Goal: Check status: Check status

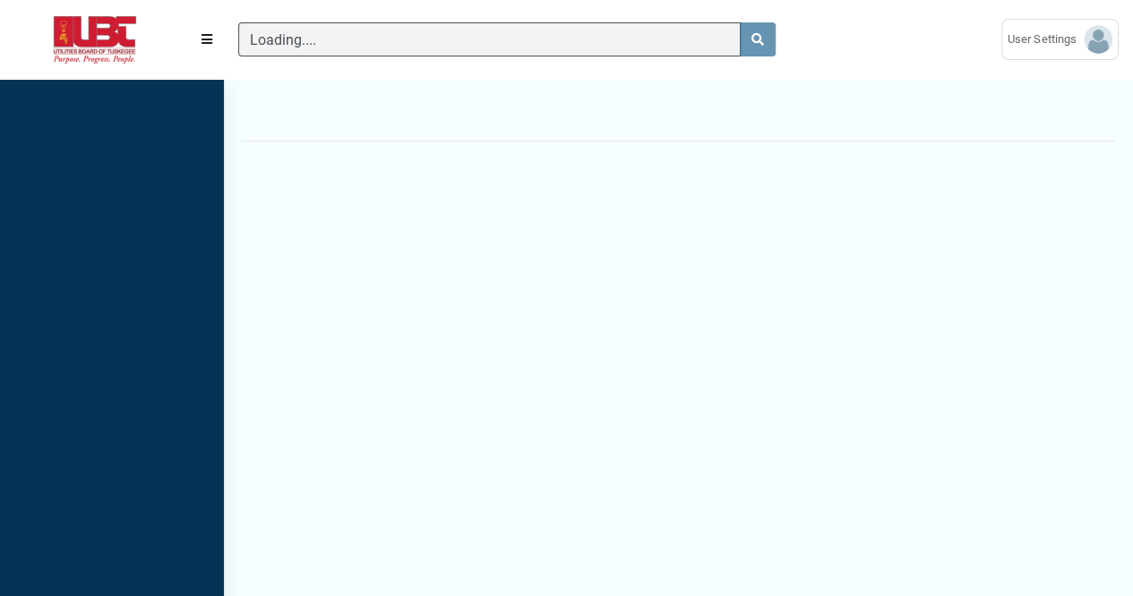
scroll to position [7, 1]
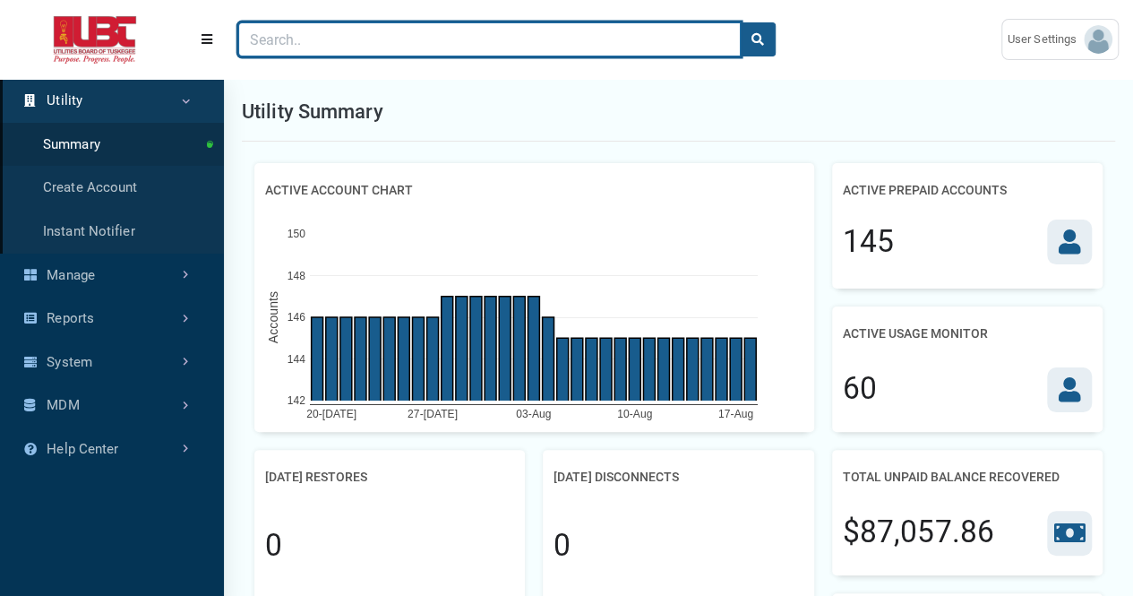
click at [452, 46] on input "Search" at bounding box center [489, 39] width 503 height 34
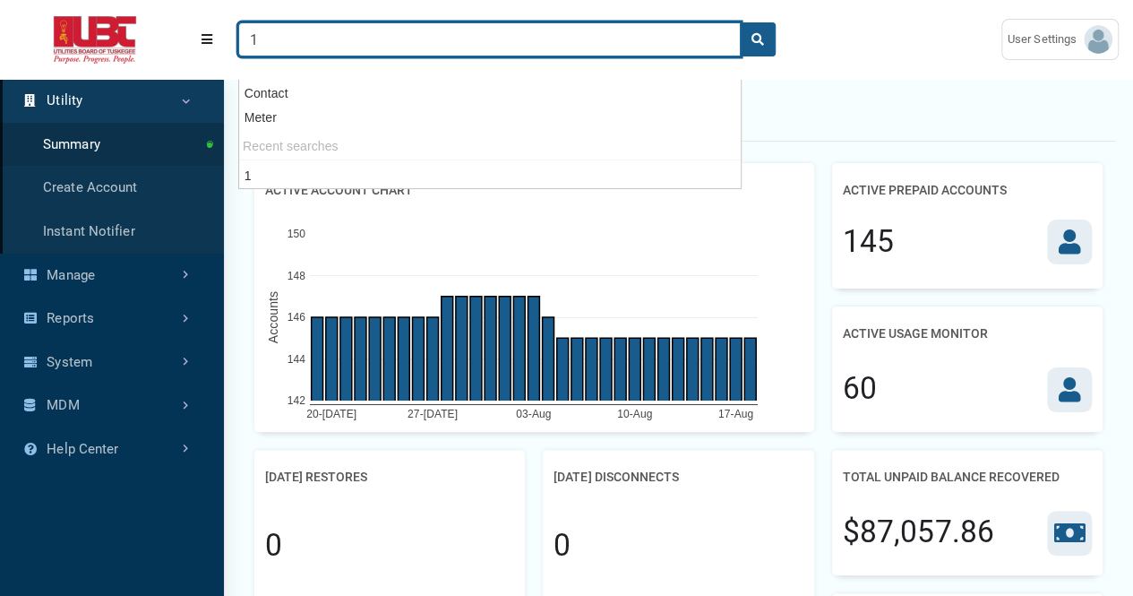
type input "1"
click at [740, 22] on button "search" at bounding box center [758, 39] width 36 height 34
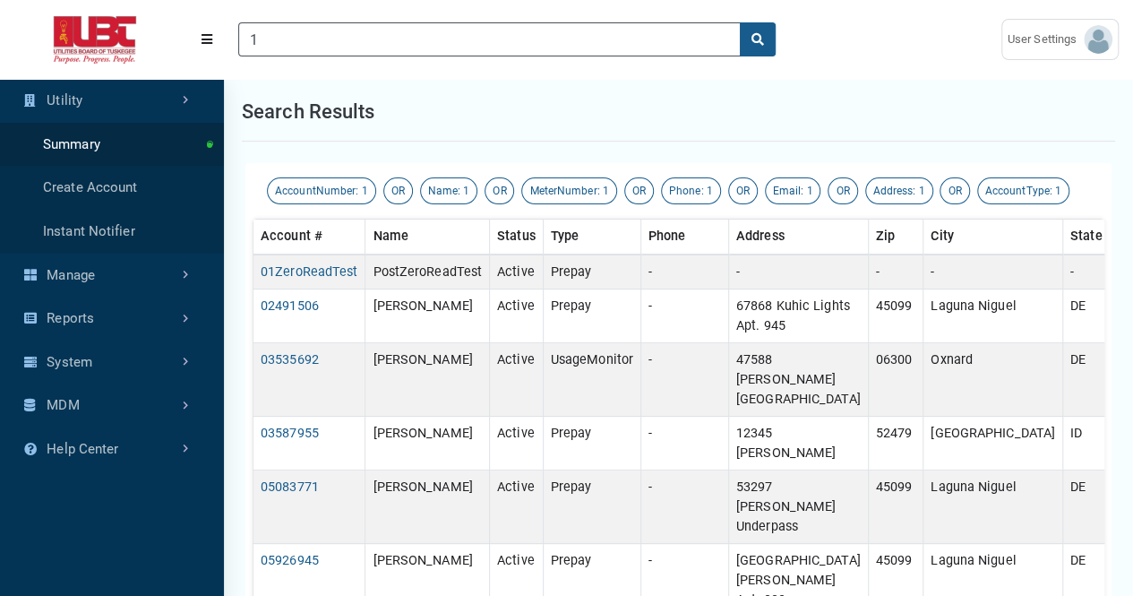
click at [828, 128] on div "Search results" at bounding box center [679, 111] width 874 height 59
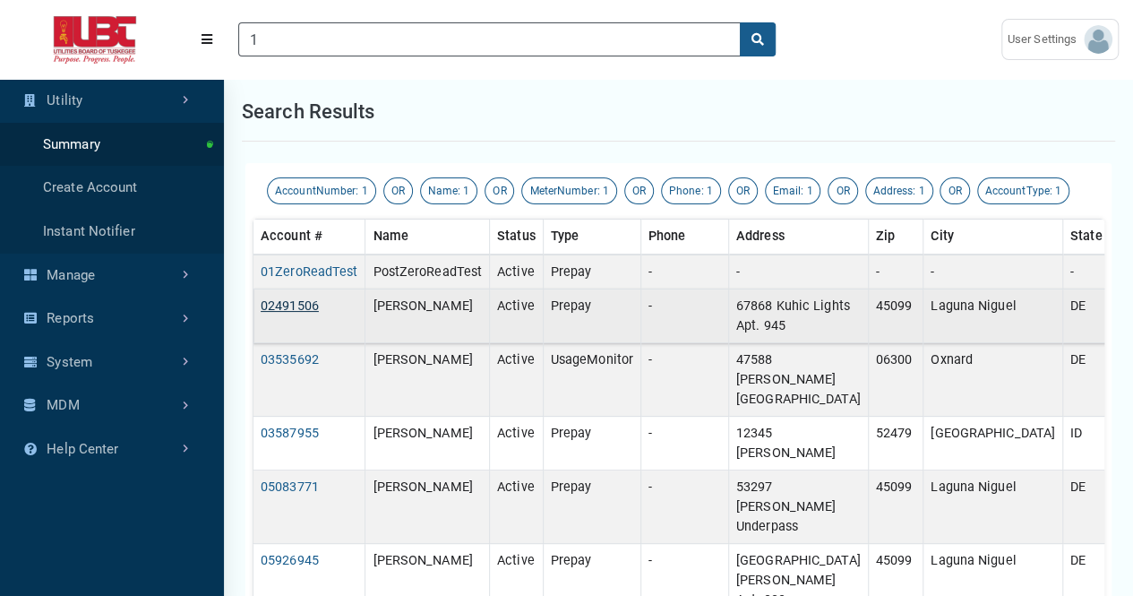
click at [300, 302] on link "02491506" at bounding box center [290, 305] width 58 height 15
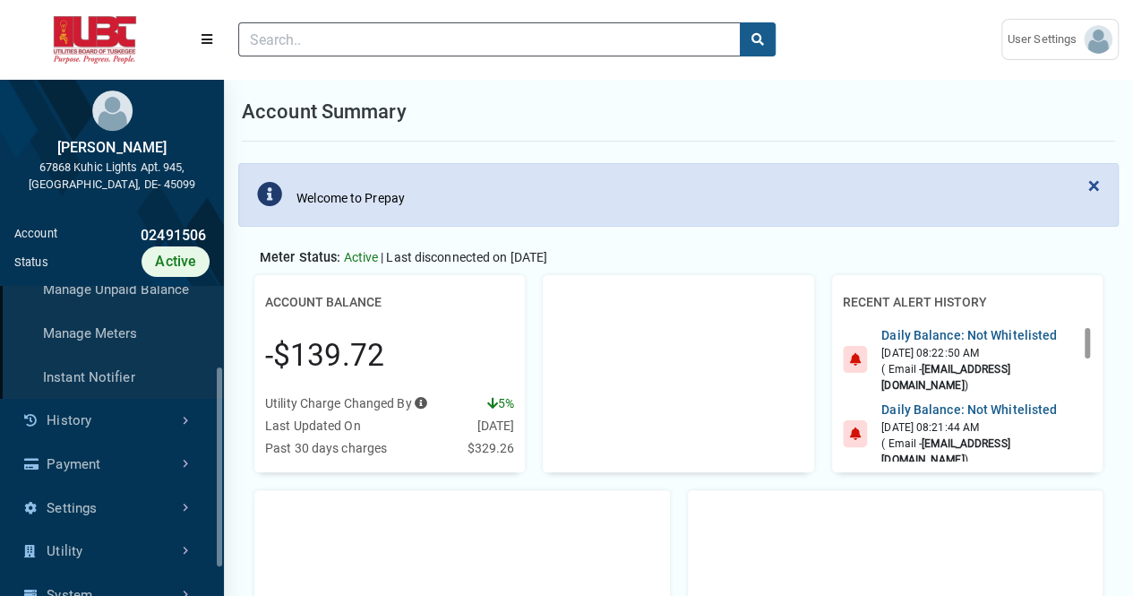
scroll to position [151, 0]
click at [129, 451] on link "Payment" at bounding box center [112, 463] width 224 height 44
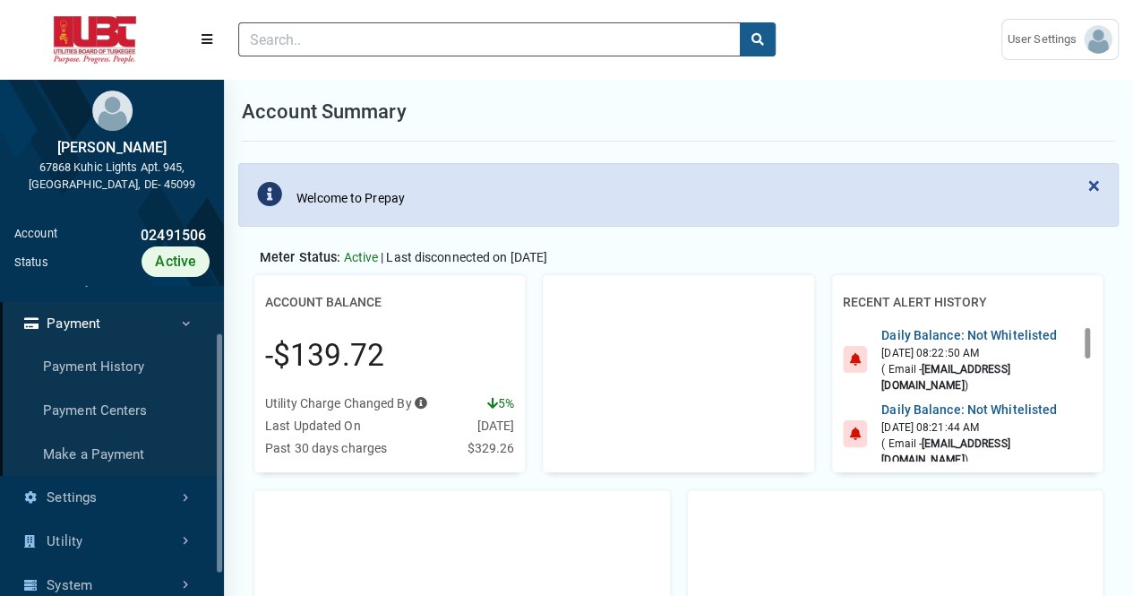
scroll to position [82, 0]
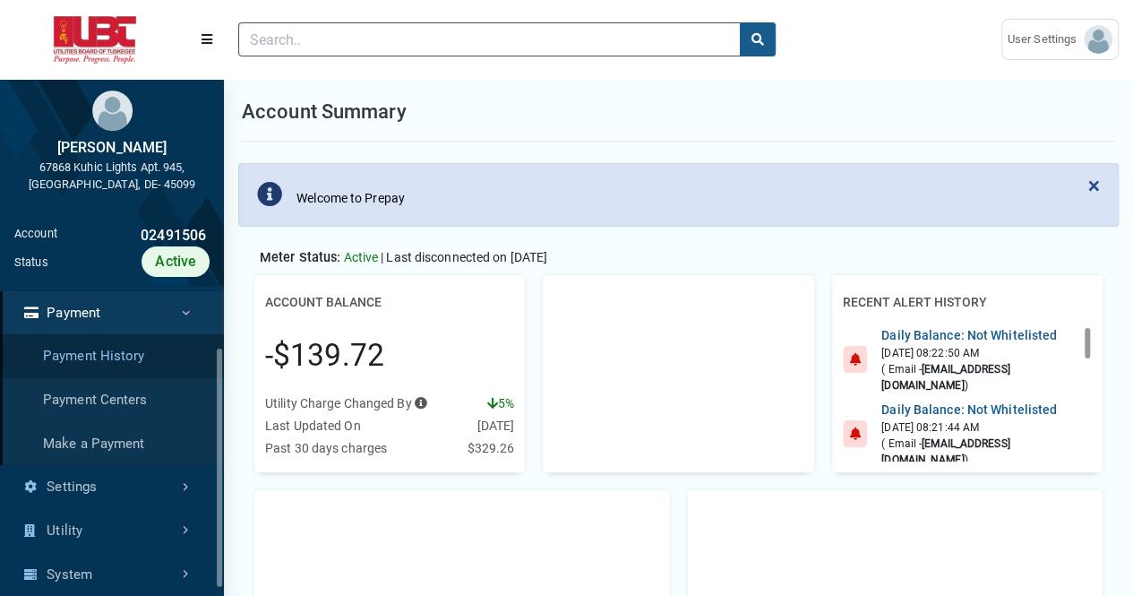
click at [131, 355] on link "Payment History" at bounding box center [112, 356] width 224 height 44
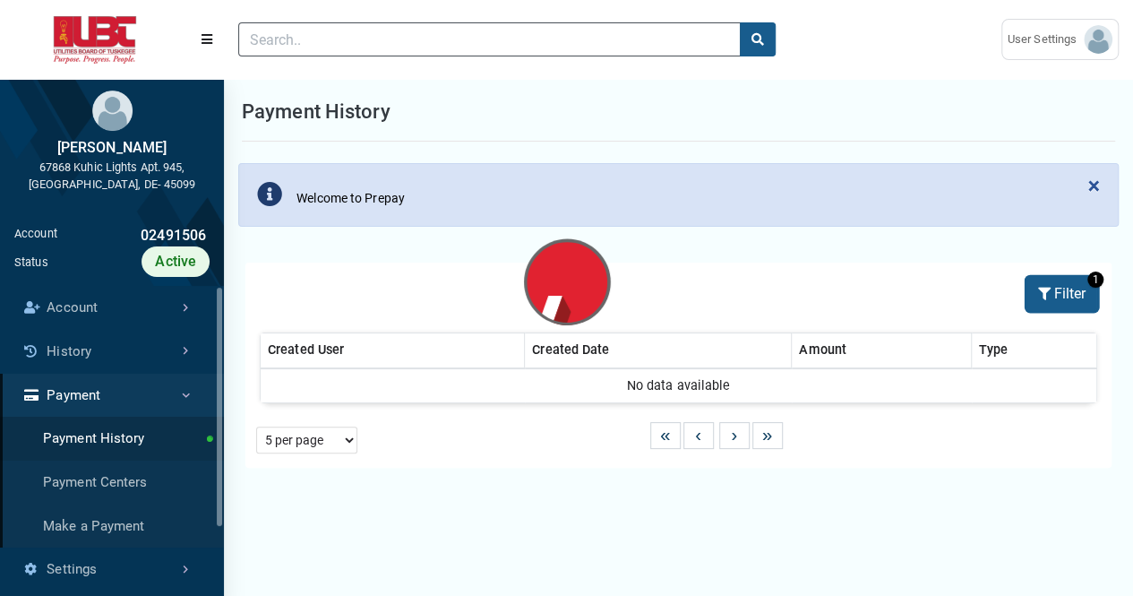
click at [1064, 297] on button "Filter" at bounding box center [1062, 294] width 71 height 34
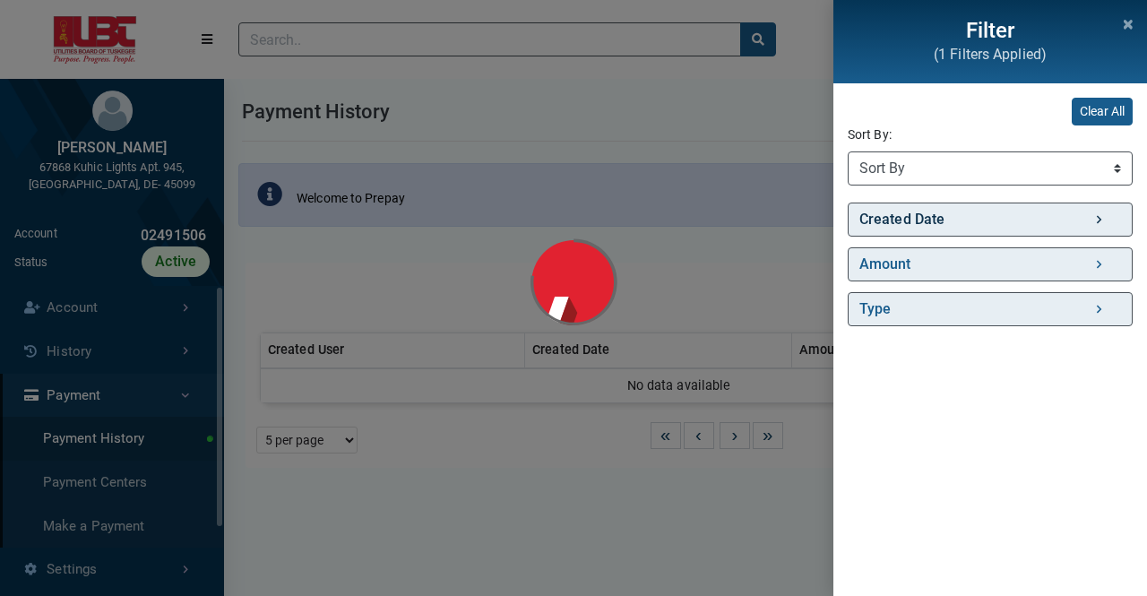
select select "Created Date (Desc)"
select select "25 per page"
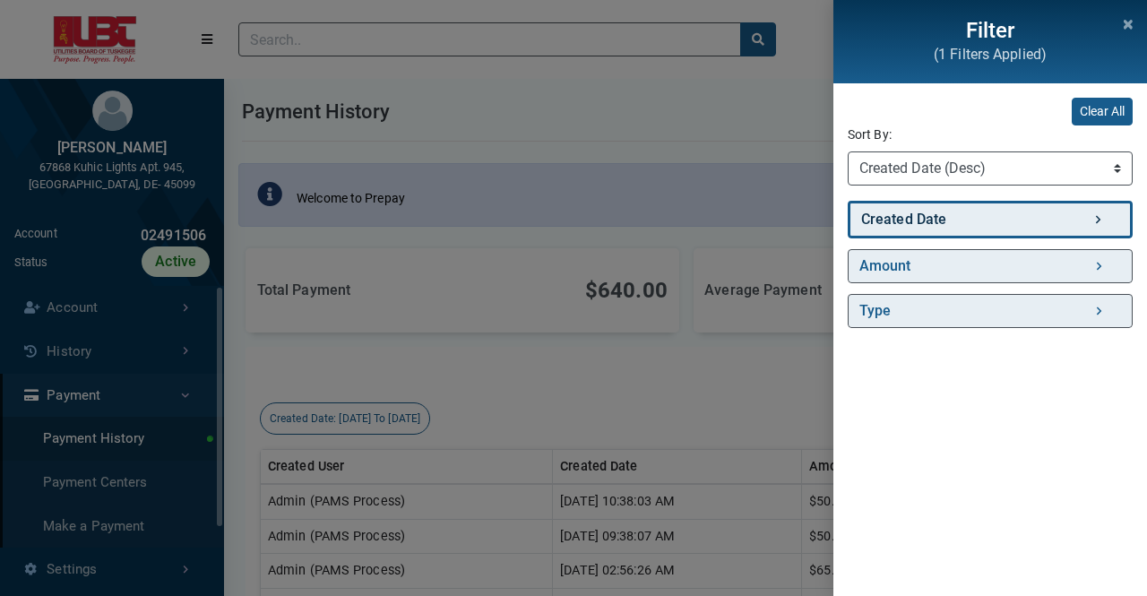
click at [981, 214] on link "Created Date" at bounding box center [990, 220] width 285 height 38
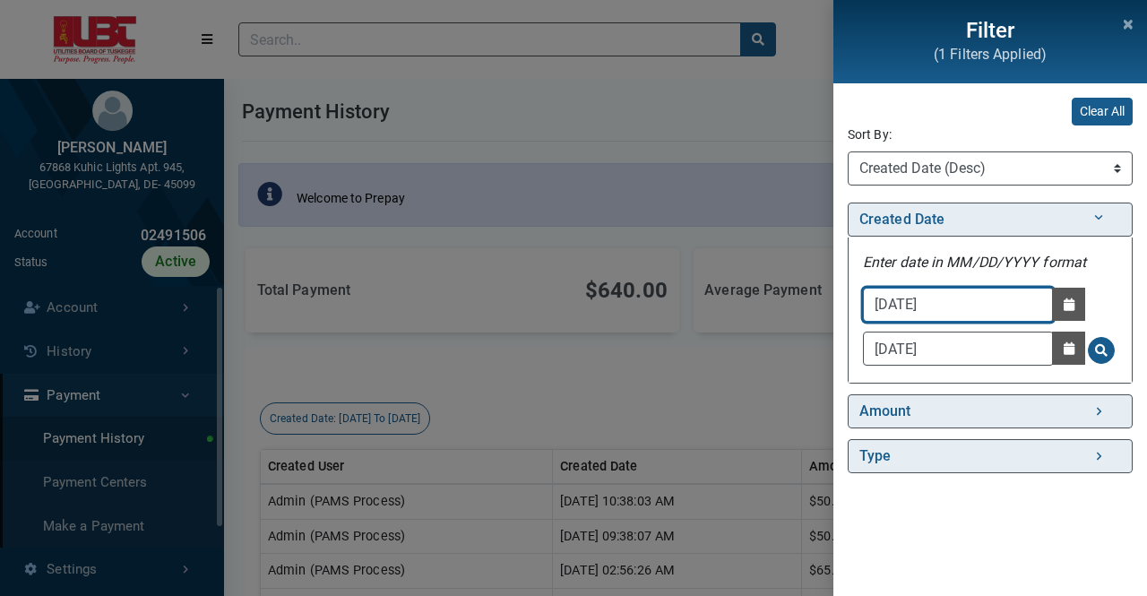
click at [961, 311] on input "[DATE]" at bounding box center [958, 305] width 191 height 34
type input "[DATE]"
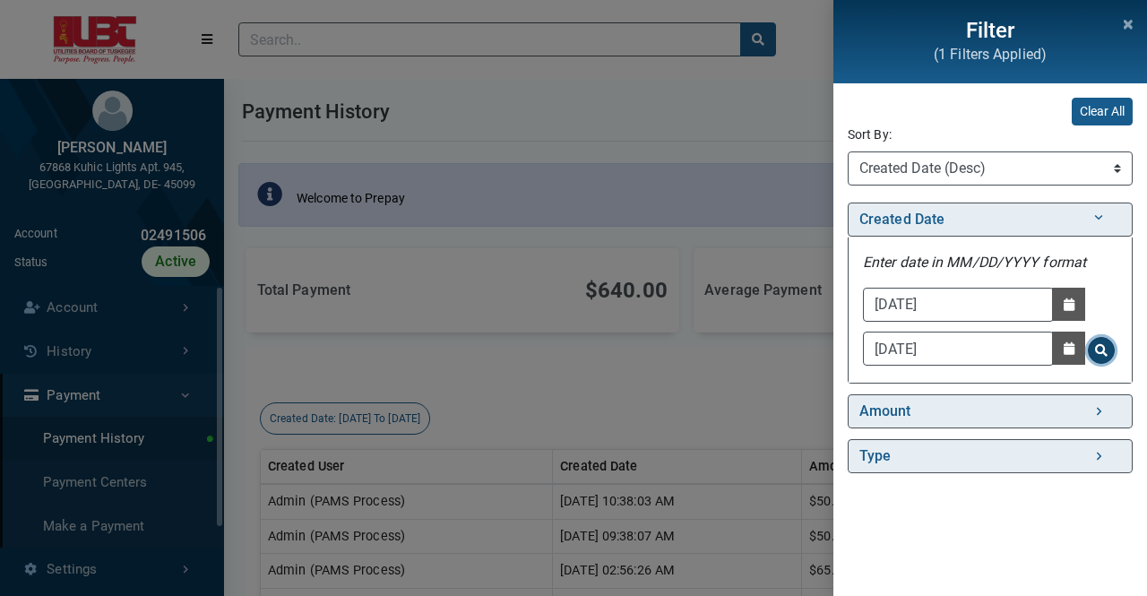
click at [1096, 351] on span "Search for Created Date - Clicking on this button will update the content on th…" at bounding box center [1101, 350] width 13 height 13
click at [726, 406] on div "Filter (1 Filters Applied) Clear All Sort By: Sort By Created Date (Asc) Create…" at bounding box center [573, 298] width 1147 height 596
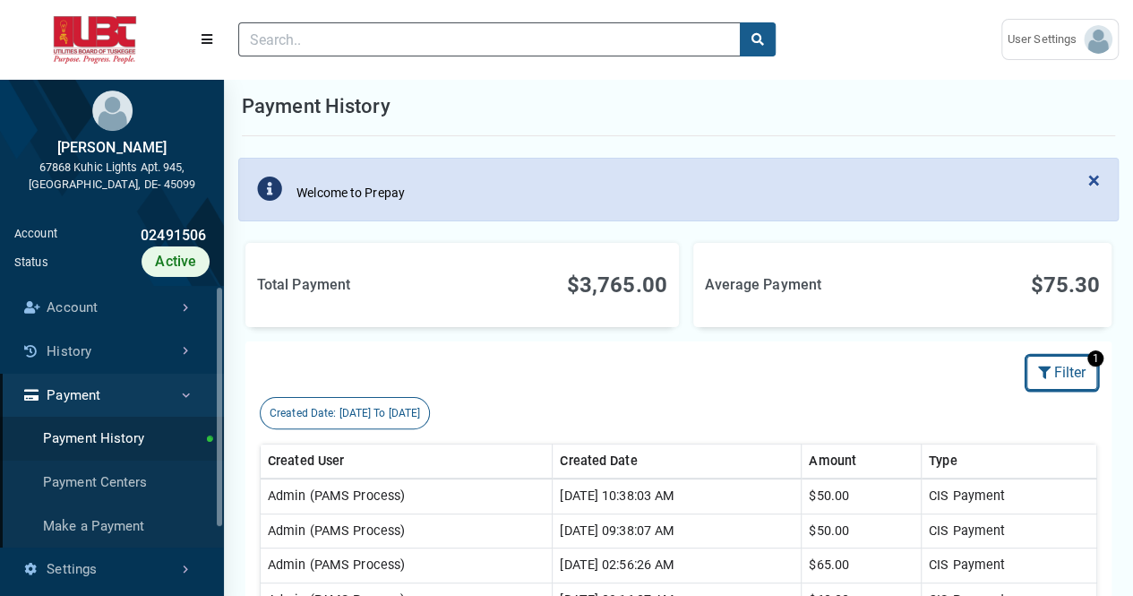
scroll to position [4, 0]
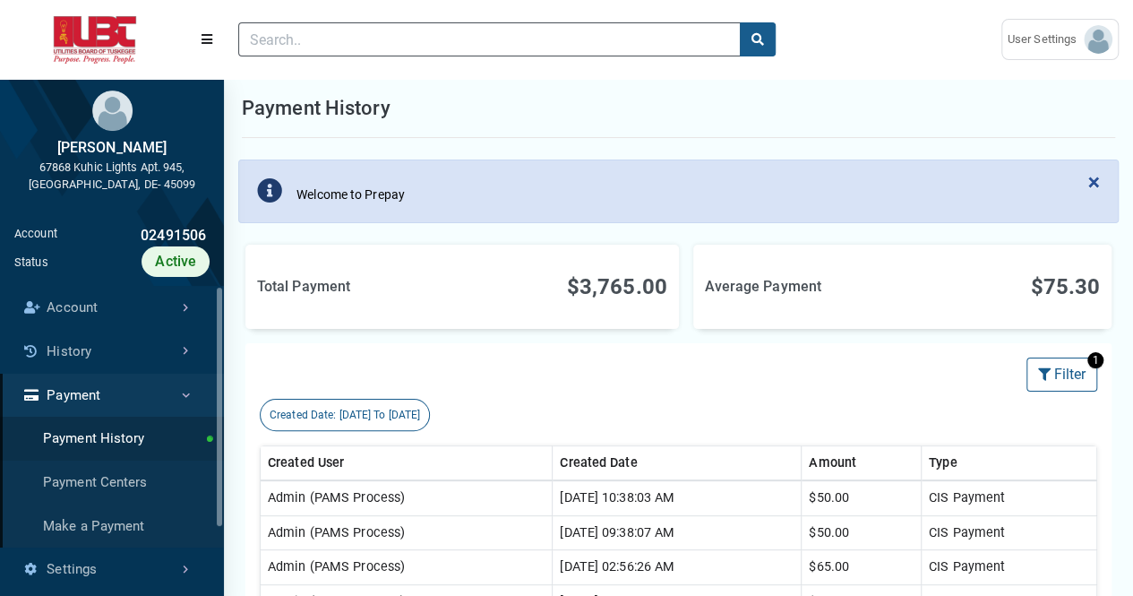
click at [366, 504] on td "Admin (PAMS Process)" at bounding box center [407, 497] width 292 height 35
click at [518, 281] on div "$3,765.00" at bounding box center [563, 287] width 209 height 32
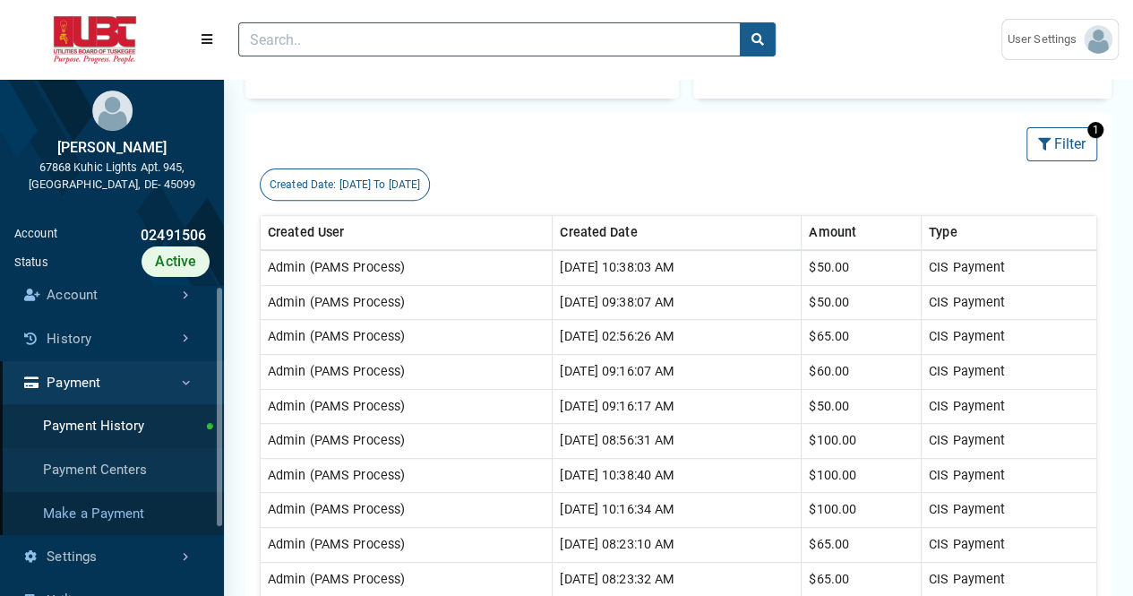
scroll to position [0, 0]
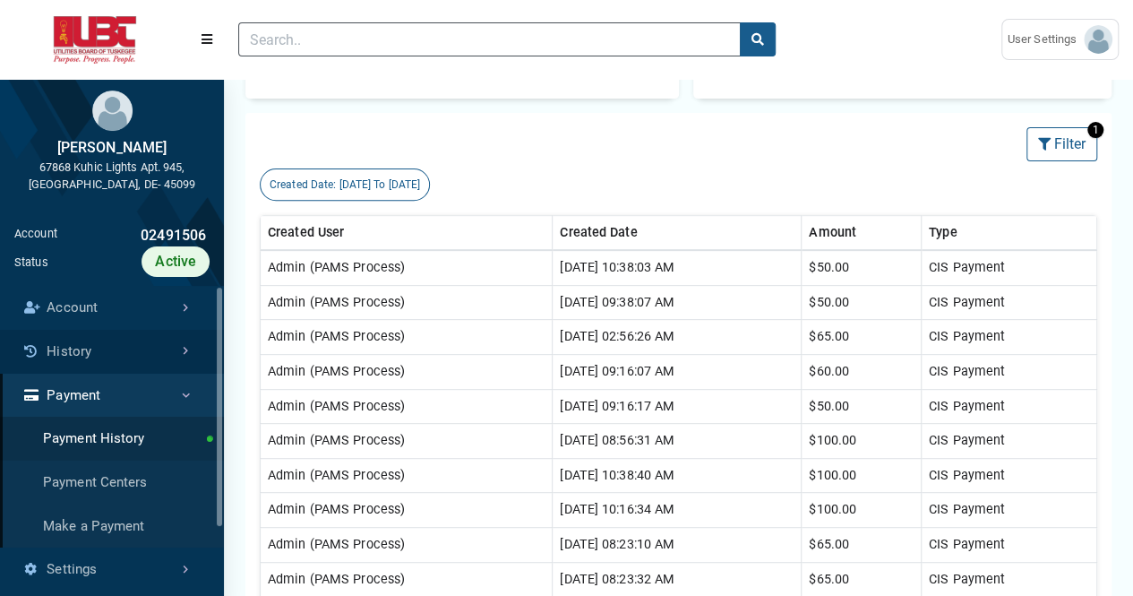
click at [160, 353] on link "History" at bounding box center [112, 352] width 224 height 44
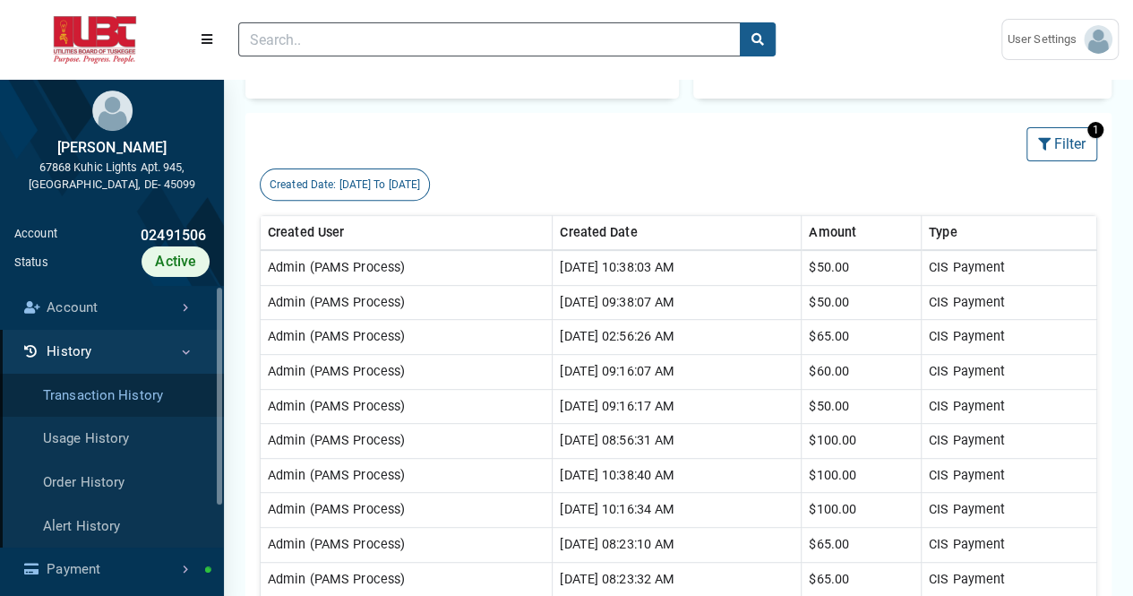
click at [126, 393] on link "Transaction History" at bounding box center [112, 396] width 224 height 44
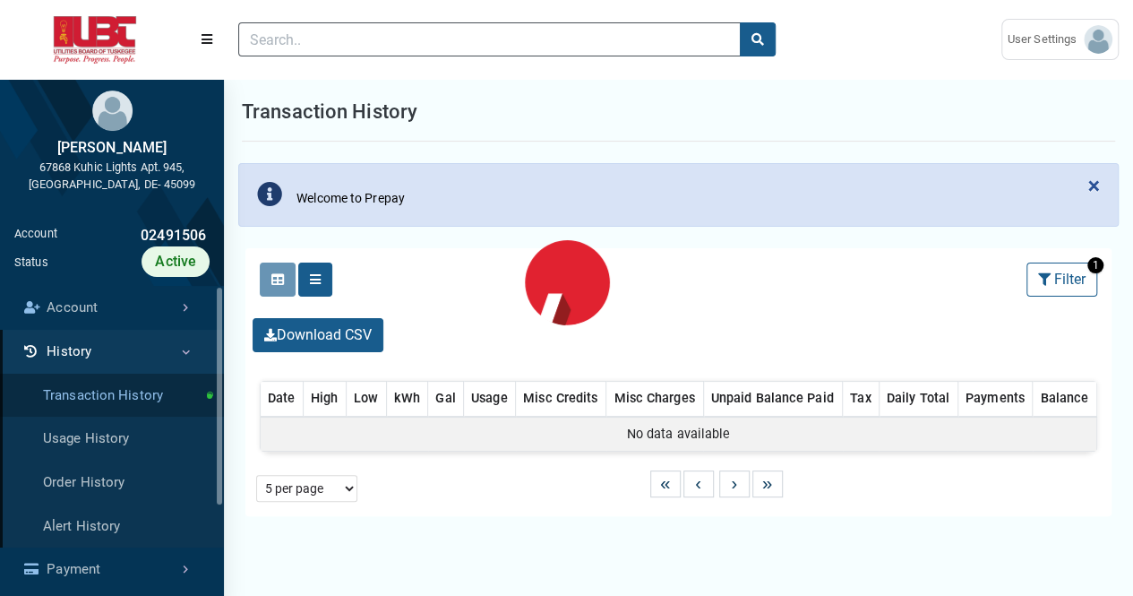
select select "25 per page"
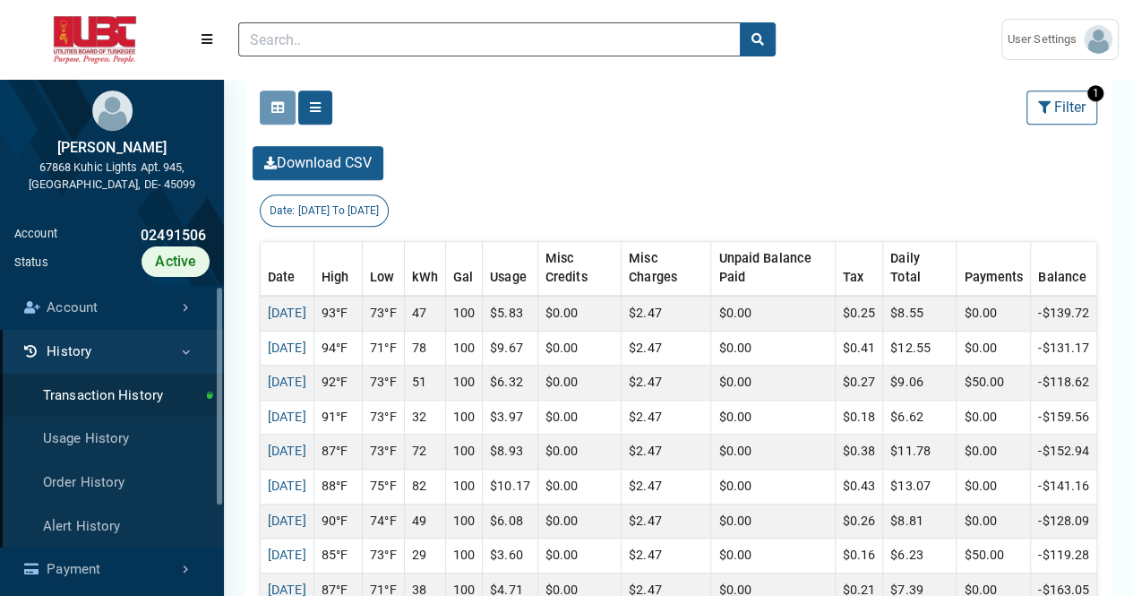
scroll to position [419, 0]
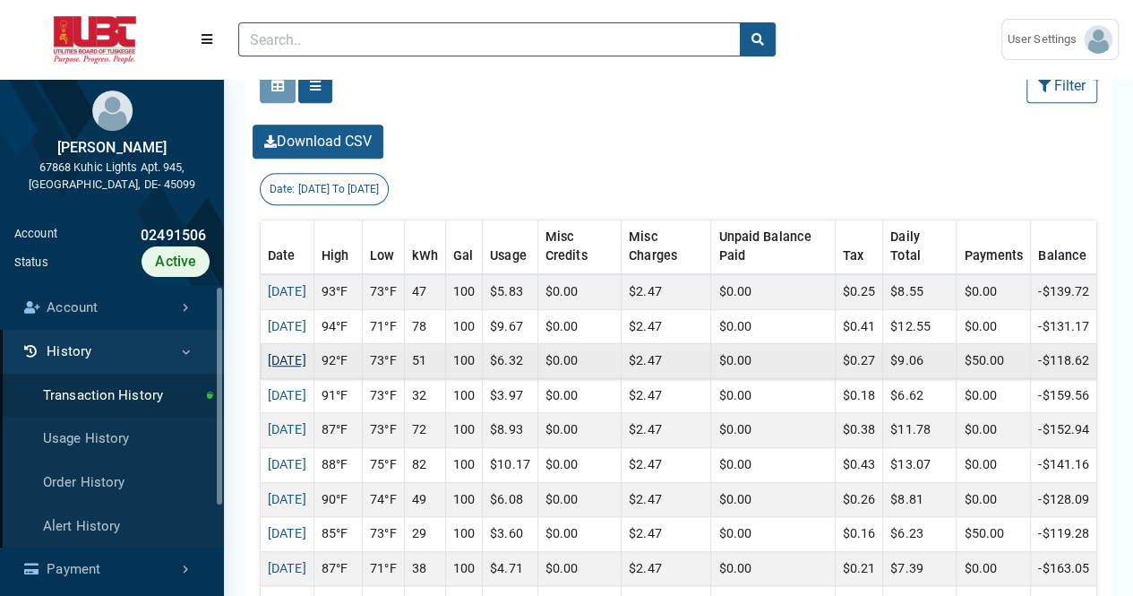
click at [306, 358] on link "[DATE]" at bounding box center [287, 360] width 39 height 15
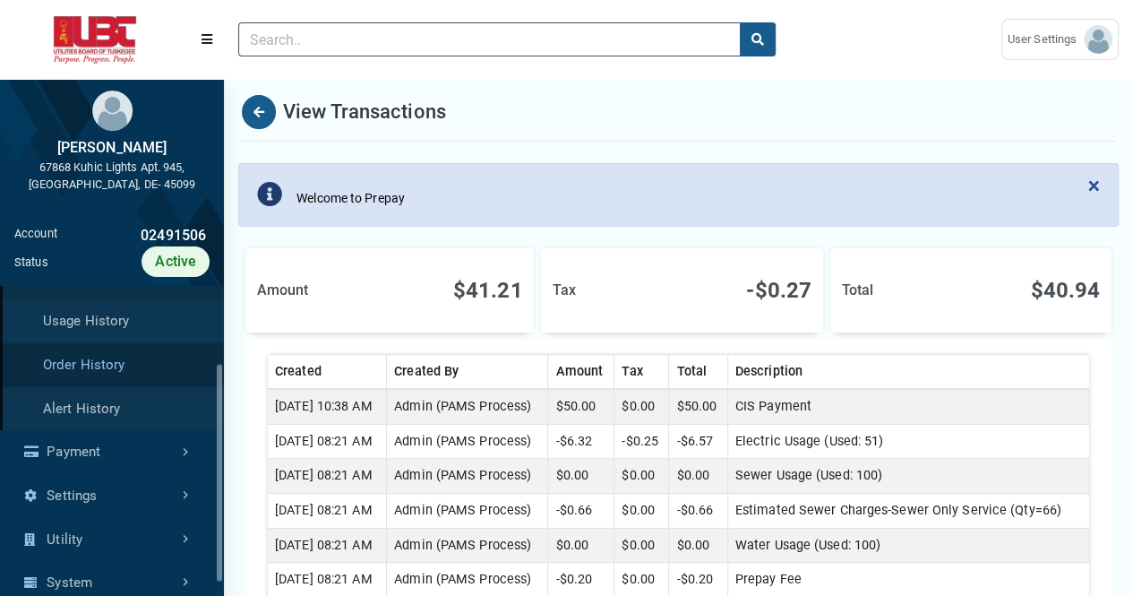
scroll to position [120, 0]
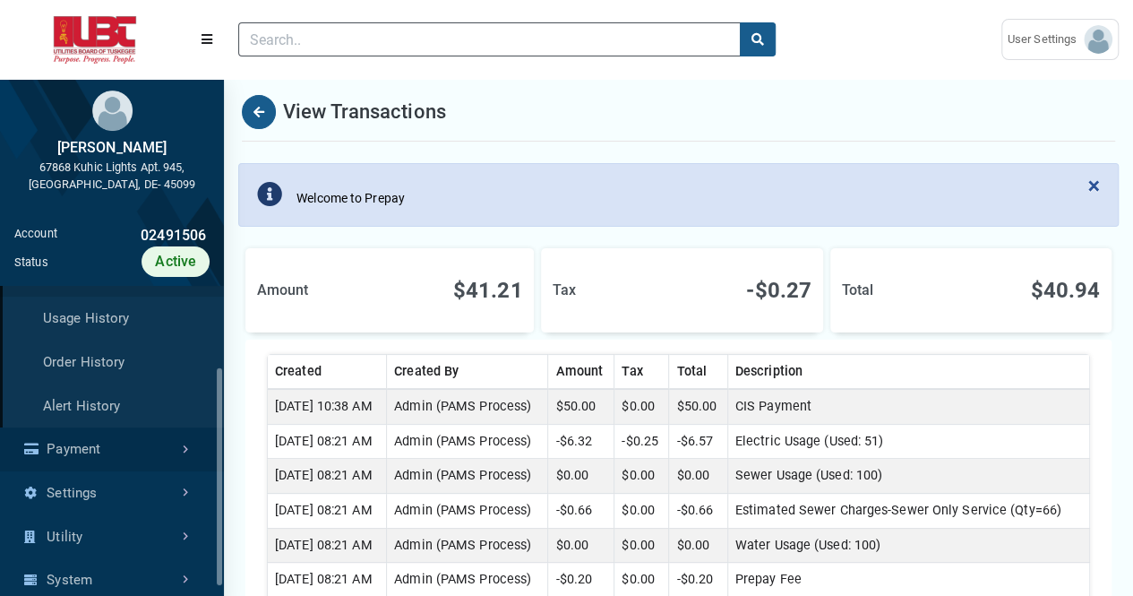
click at [139, 449] on link "Payment" at bounding box center [112, 449] width 224 height 44
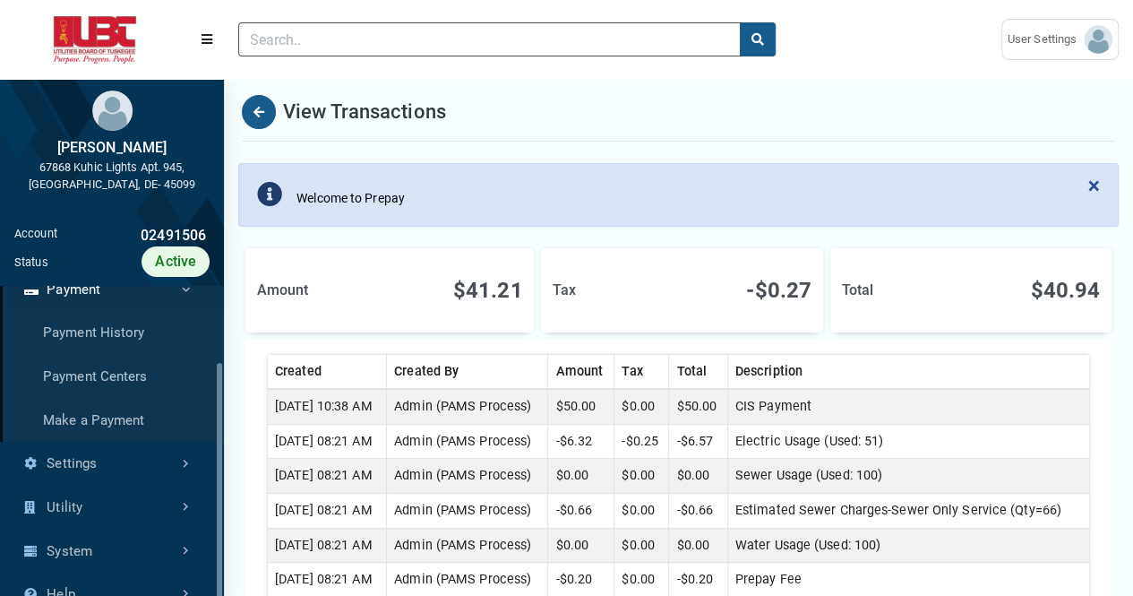
scroll to position [107, 0]
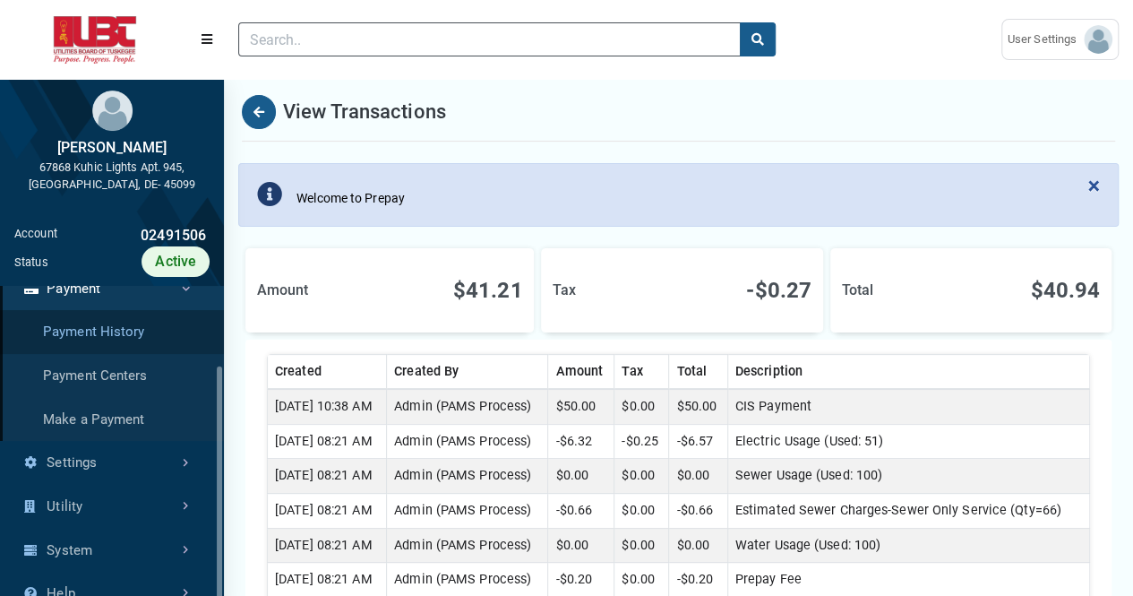
click at [138, 335] on link "Payment History" at bounding box center [112, 332] width 224 height 44
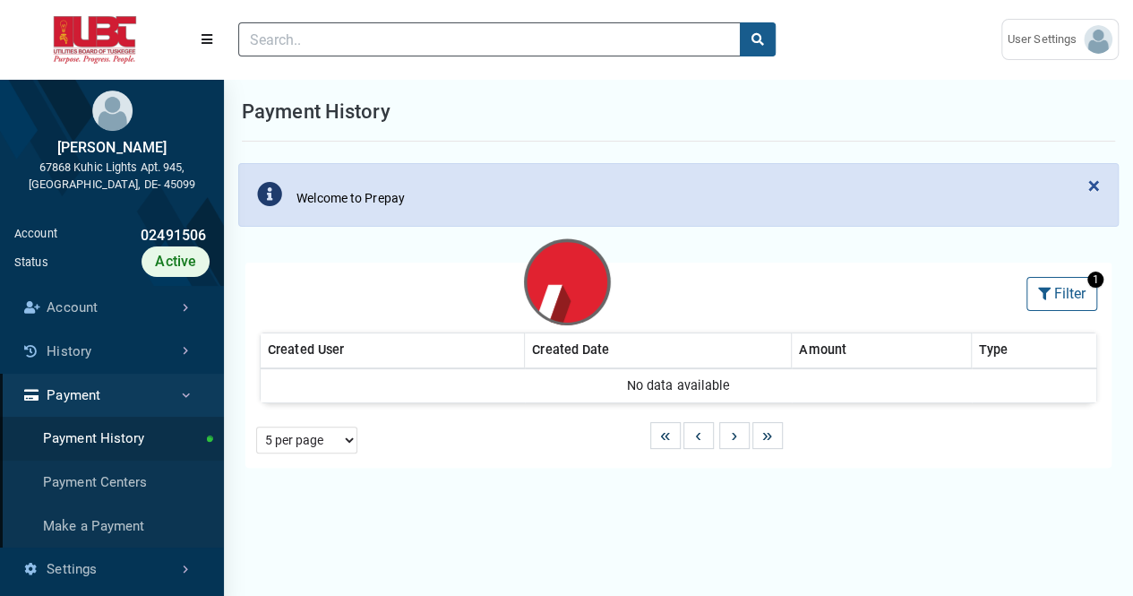
select select "25 per page"
